Goal: Transaction & Acquisition: Purchase product/service

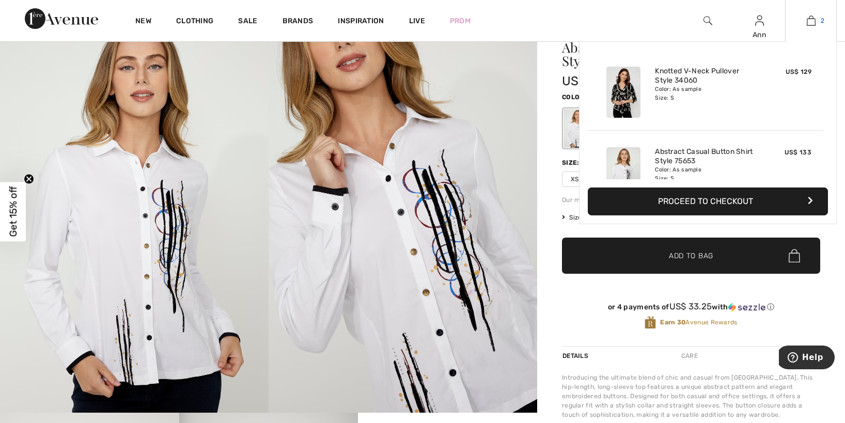
click at [813, 20] on img at bounding box center [811, 20] width 9 height 12
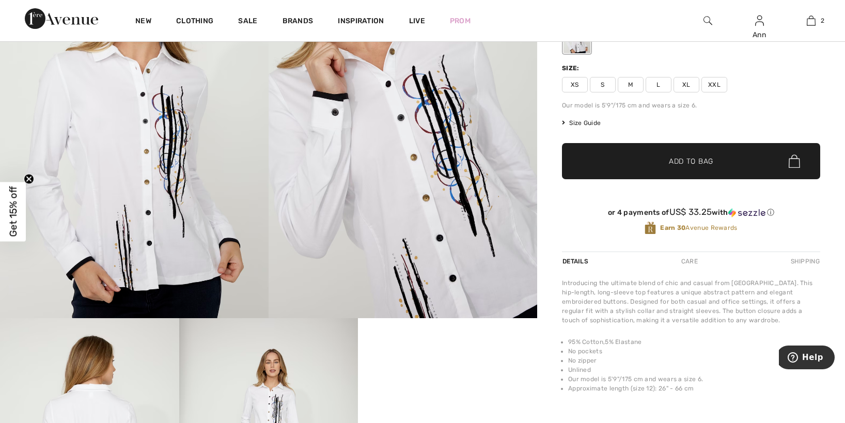
scroll to position [250, 0]
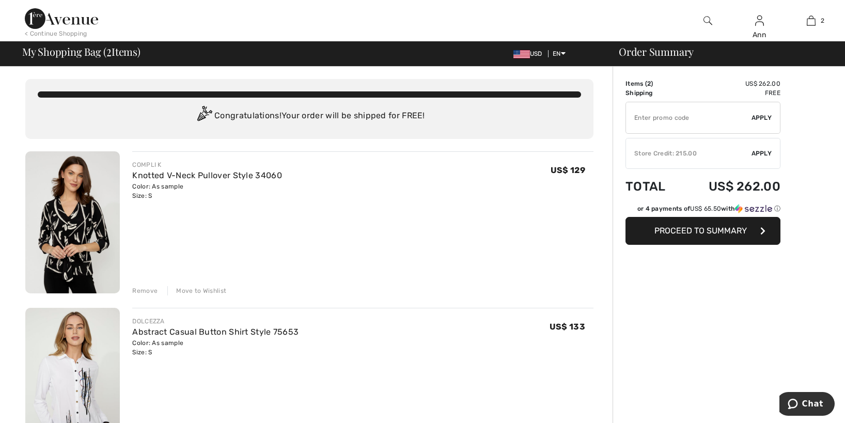
click at [144, 289] on div "Remove" at bounding box center [144, 290] width 25 height 9
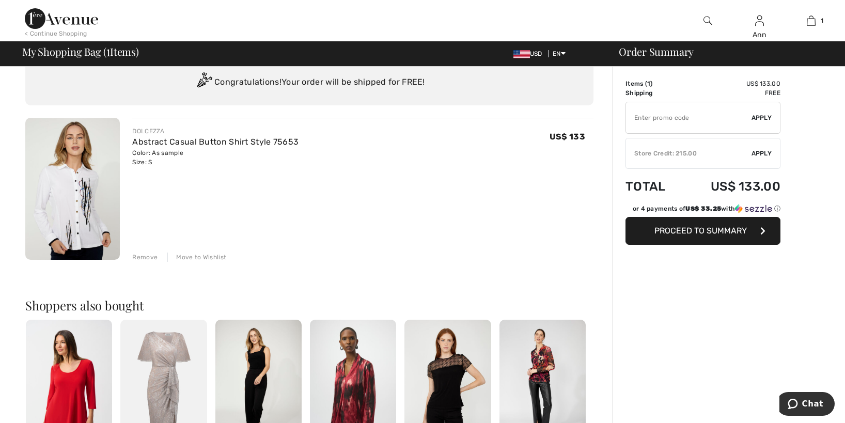
scroll to position [52, 0]
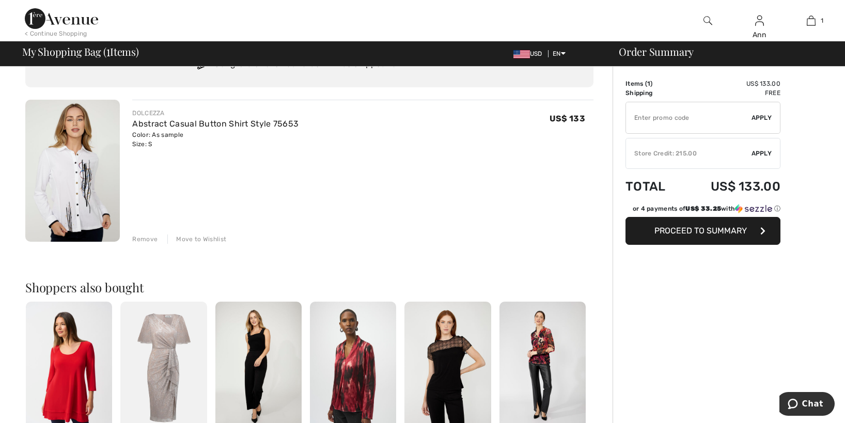
click at [657, 232] on span "Proceed to Summary" at bounding box center [701, 231] width 92 height 10
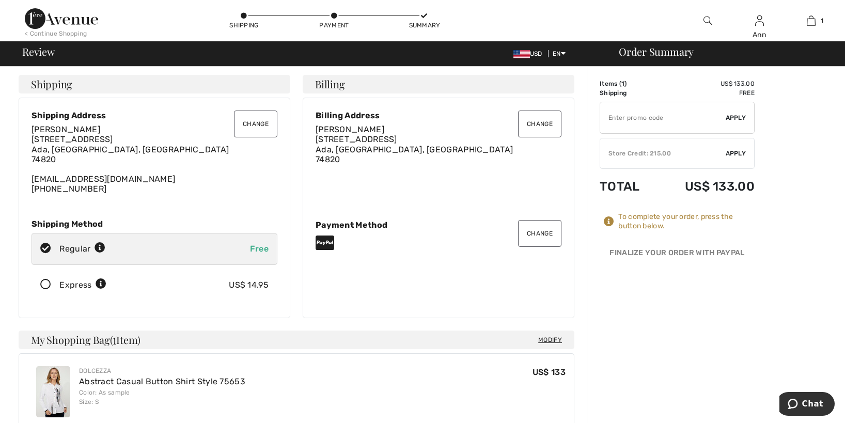
click at [644, 148] on div "✔ Store Credit: 215.00 Apply Remove" at bounding box center [677, 153] width 155 height 31
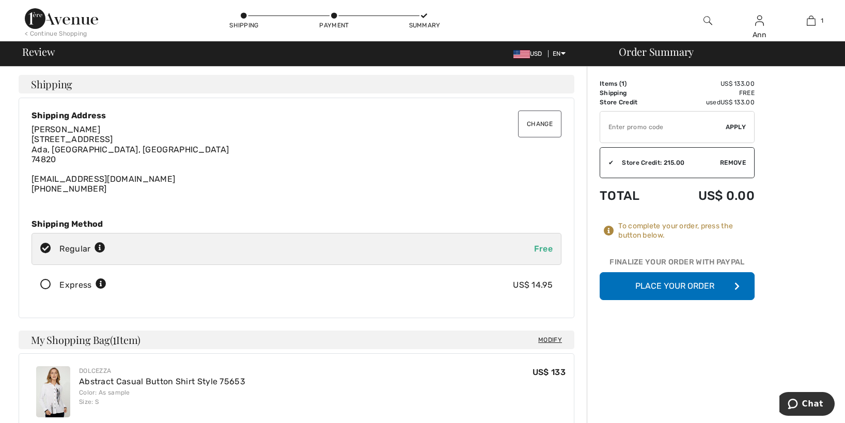
click at [688, 287] on button "Place Your Order" at bounding box center [677, 286] width 155 height 28
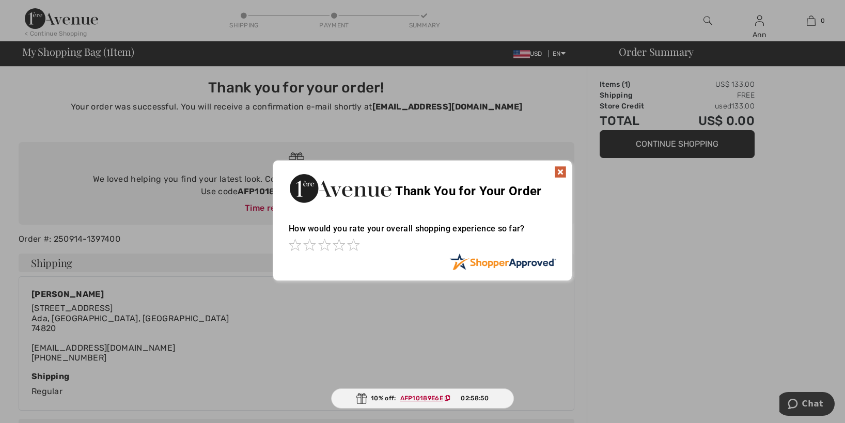
click at [558, 169] on img at bounding box center [560, 172] width 12 height 12
